Goal: Information Seeking & Learning: Check status

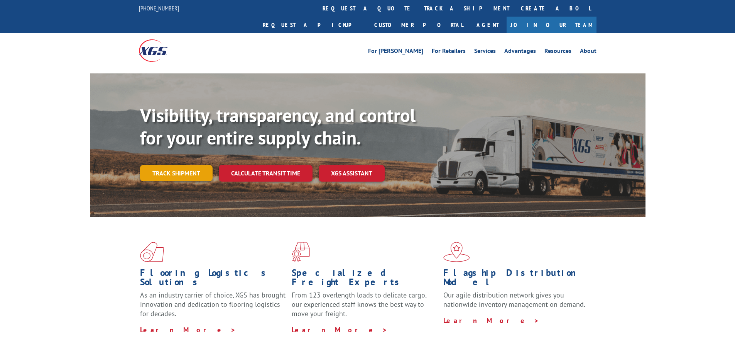
click at [182, 165] on link "Track shipment" at bounding box center [176, 173] width 73 height 16
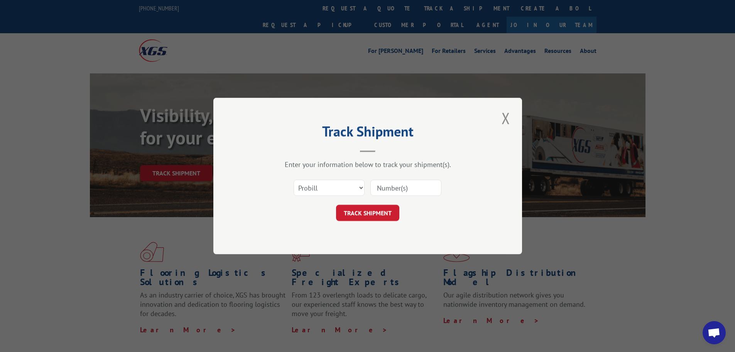
click at [393, 188] on input at bounding box center [405, 187] width 71 height 16
paste input "17458356"
type input "17458356"
click at [383, 211] on button "TRACK SHIPMENT" at bounding box center [367, 213] width 63 height 16
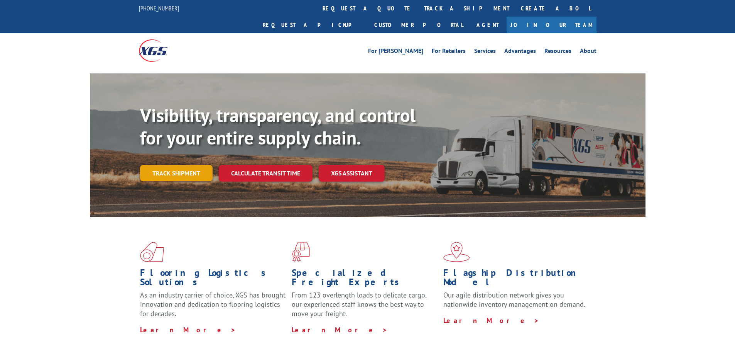
click at [168, 165] on link "Track shipment" at bounding box center [176, 173] width 73 height 16
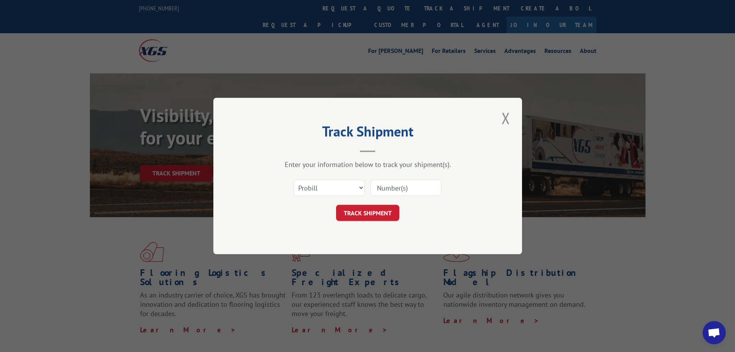
drag, startPoint x: 403, startPoint y: 190, endPoint x: 397, endPoint y: 160, distance: 30.7
click at [403, 190] on input at bounding box center [405, 187] width 71 height 16
paste input "17458641"
type input "17458641"
drag, startPoint x: 379, startPoint y: 211, endPoint x: 406, endPoint y: 208, distance: 27.2
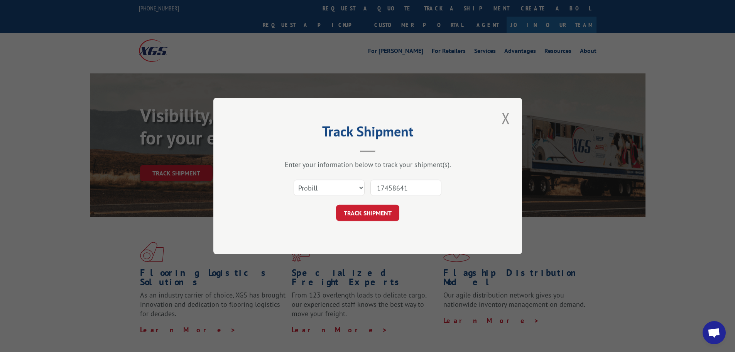
click at [379, 211] on button "TRACK SHIPMENT" at bounding box center [367, 213] width 63 height 16
